Goal: Task Accomplishment & Management: Use online tool/utility

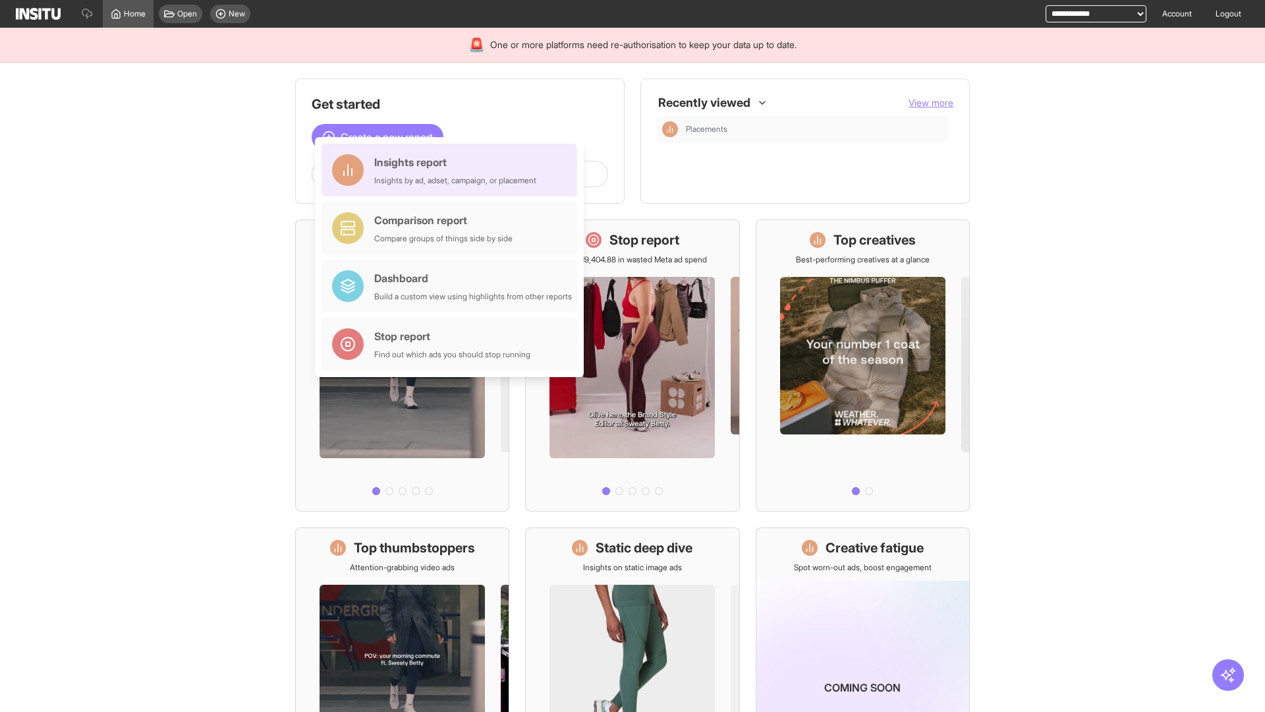
click at [453, 170] on div "Insights report Insights by ad, adset, campaign, or placement" at bounding box center [455, 170] width 162 height 32
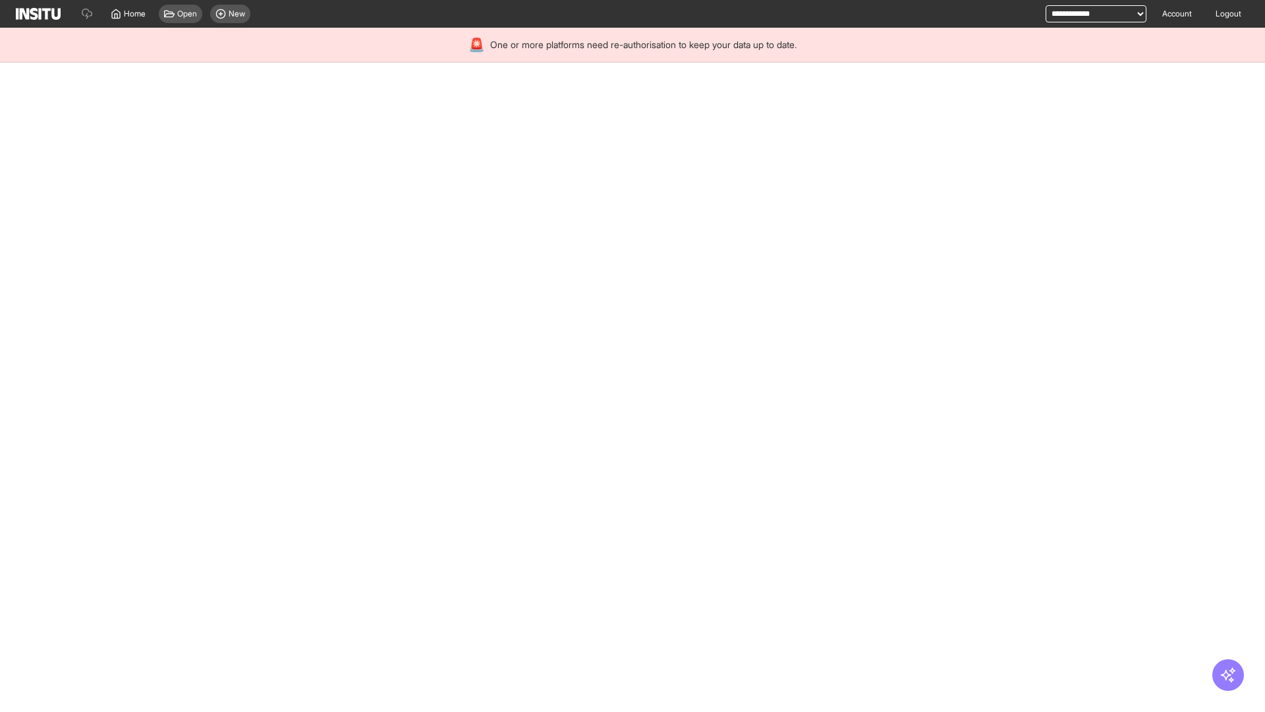
select select "**"
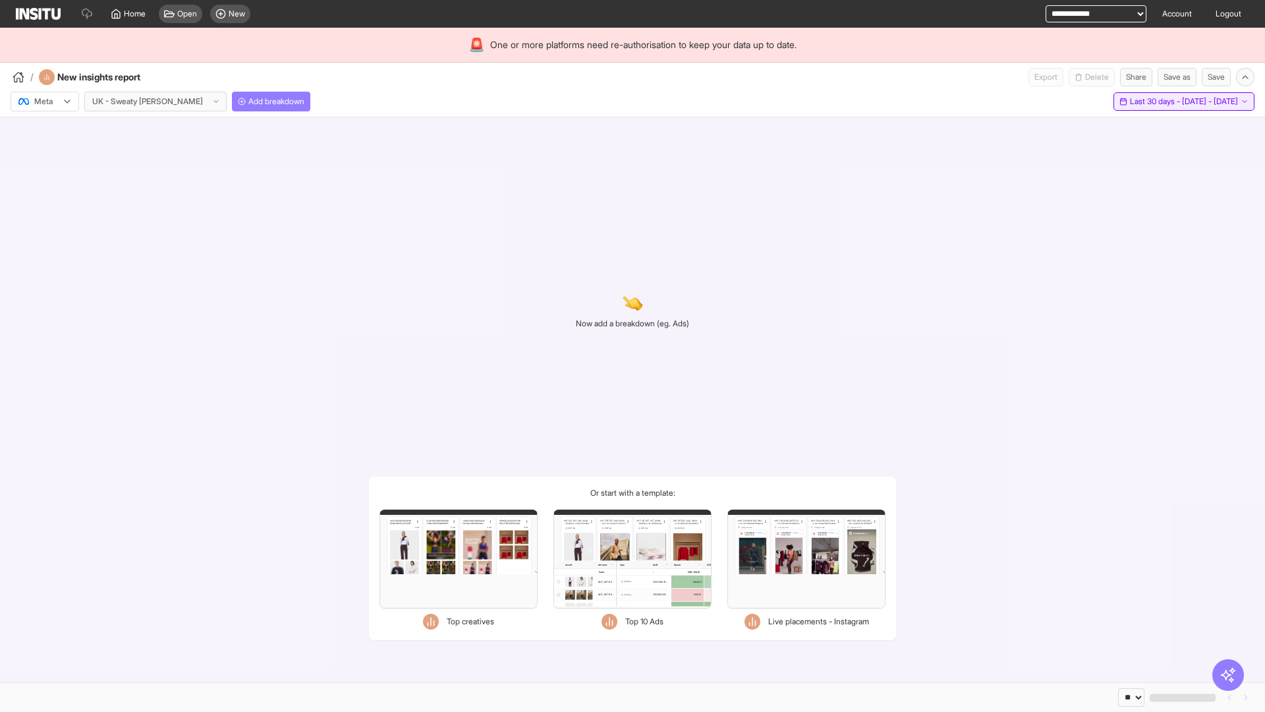
click at [1154, 101] on span "Last 30 days - [DATE] - [DATE]" at bounding box center [1184, 101] width 108 height 11
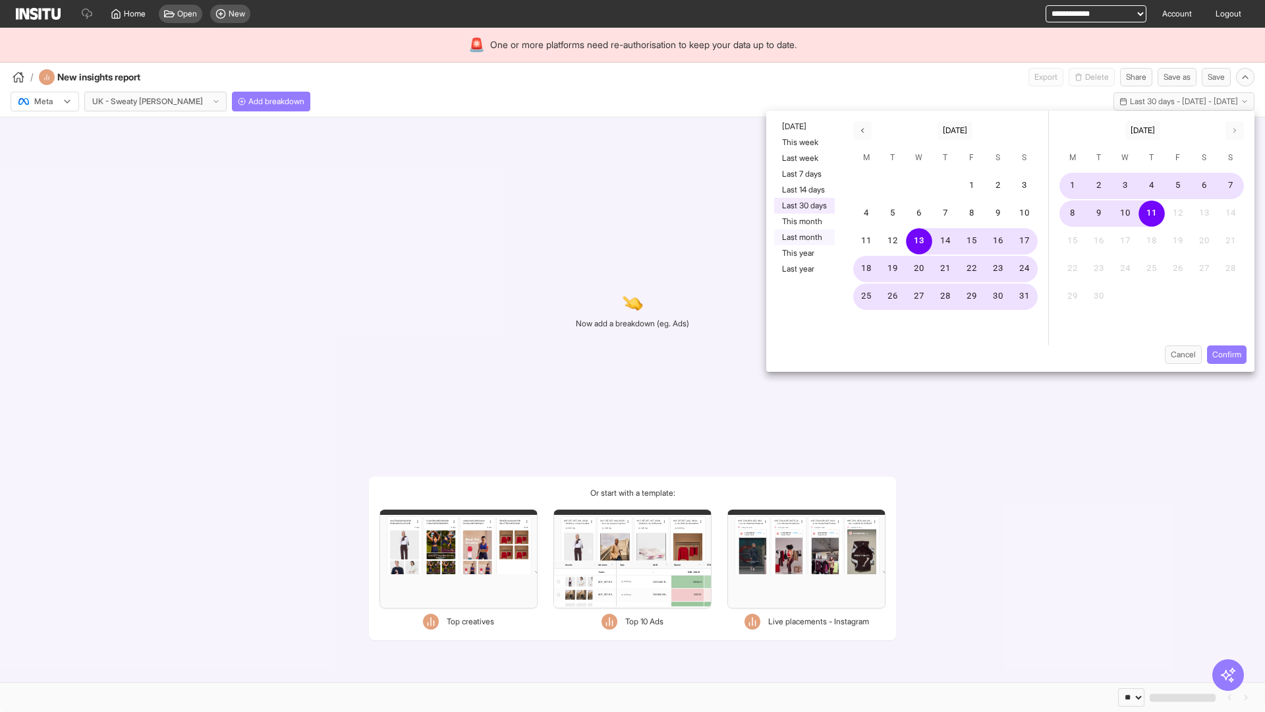
click at [803, 237] on button "Last month" at bounding box center [804, 237] width 61 height 16
